Goal: Check status

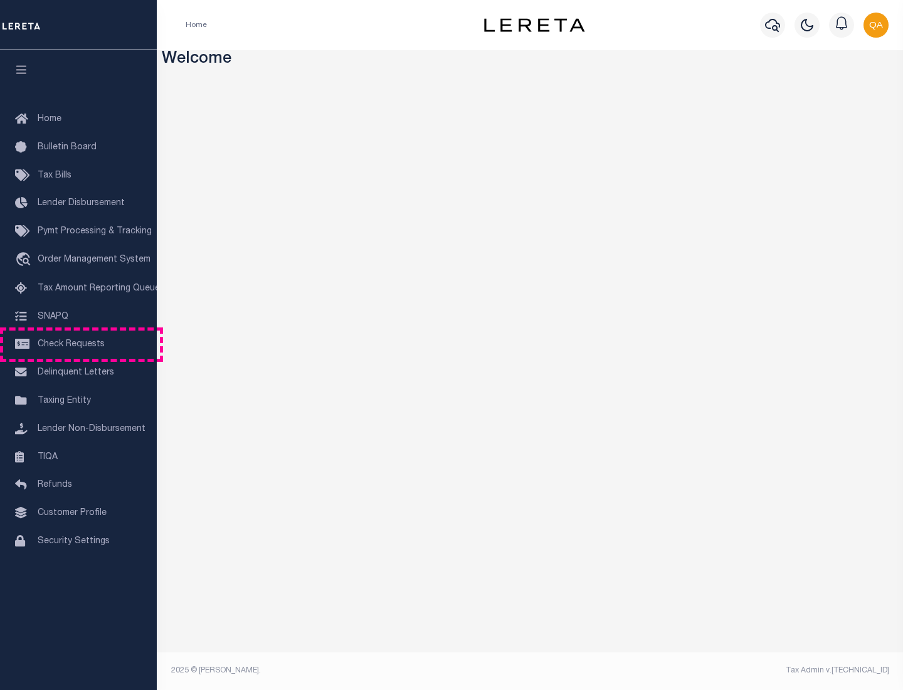
click at [78, 344] on span "Check Requests" at bounding box center [71, 344] width 67 height 9
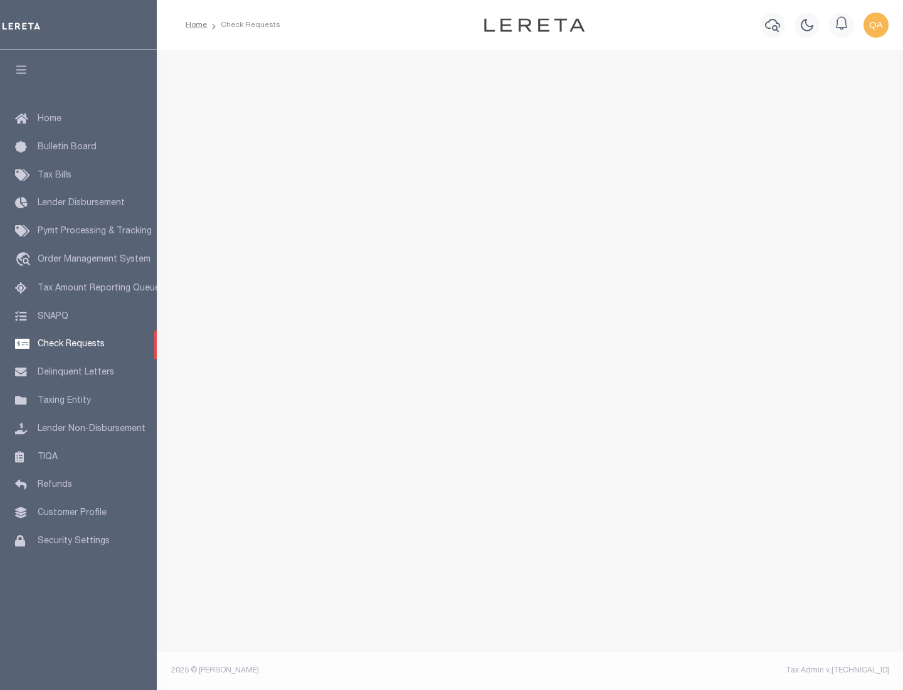
select select "50"
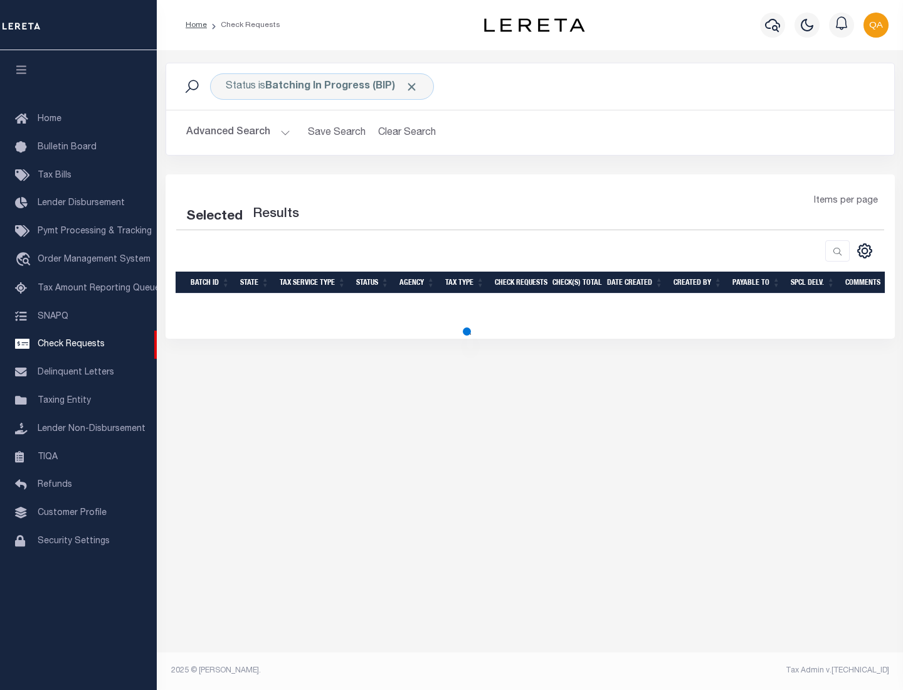
select select "50"
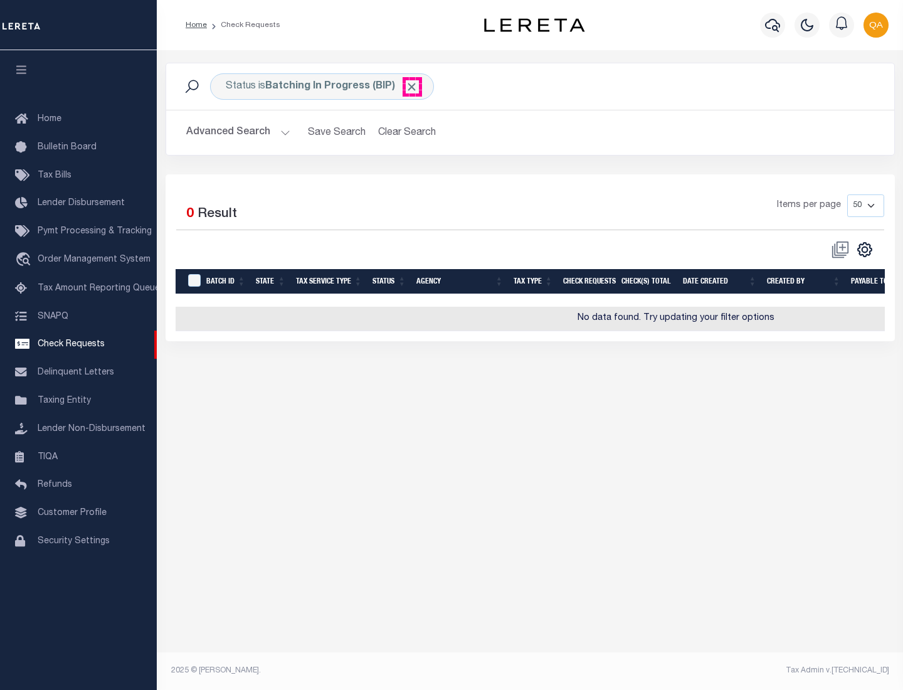
click at [412, 87] on span "Click to Remove" at bounding box center [411, 86] width 13 height 13
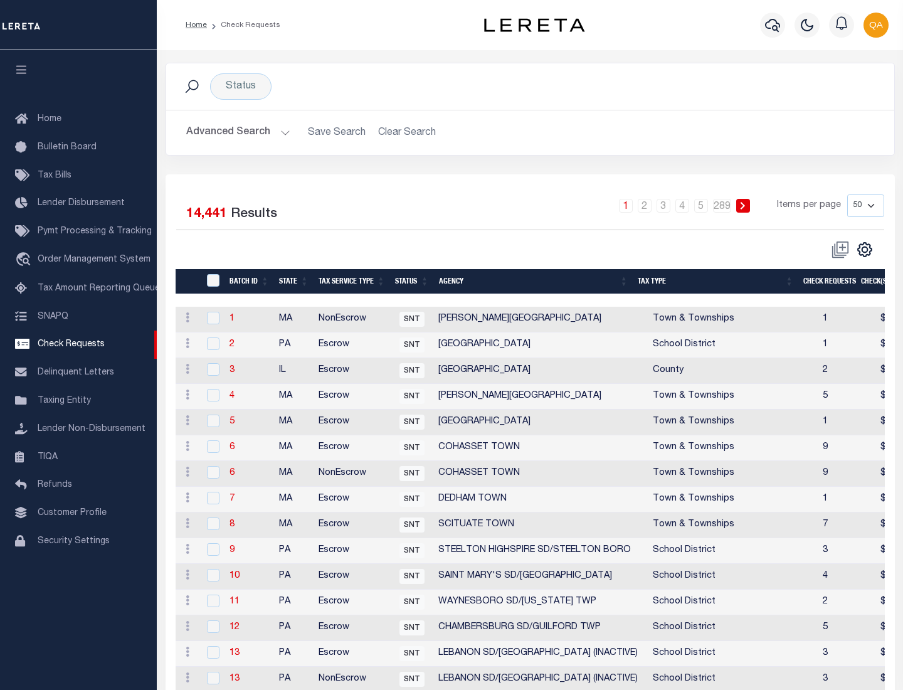
scroll to position [605, 0]
